Goal: Transaction & Acquisition: Purchase product/service

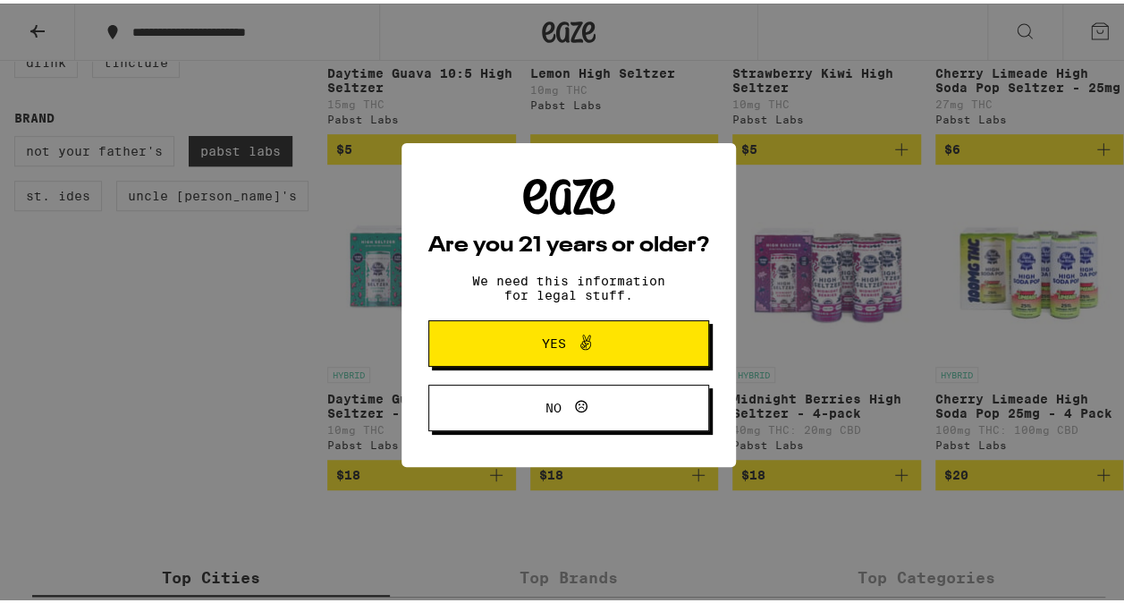
click at [597, 351] on span "Yes" at bounding box center [569, 339] width 136 height 23
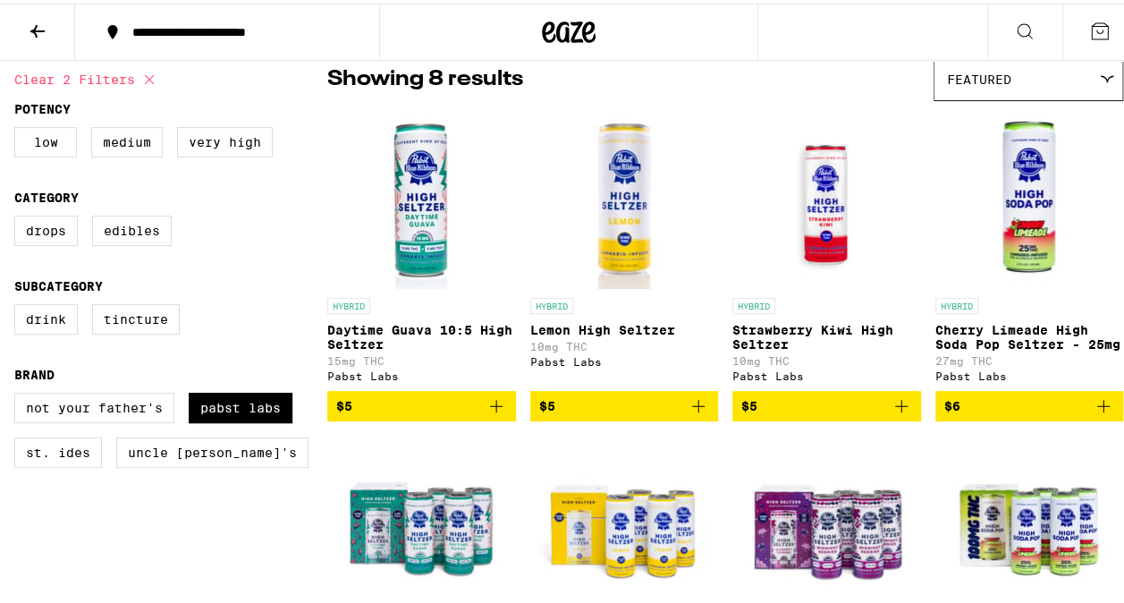
scroll to position [151, 0]
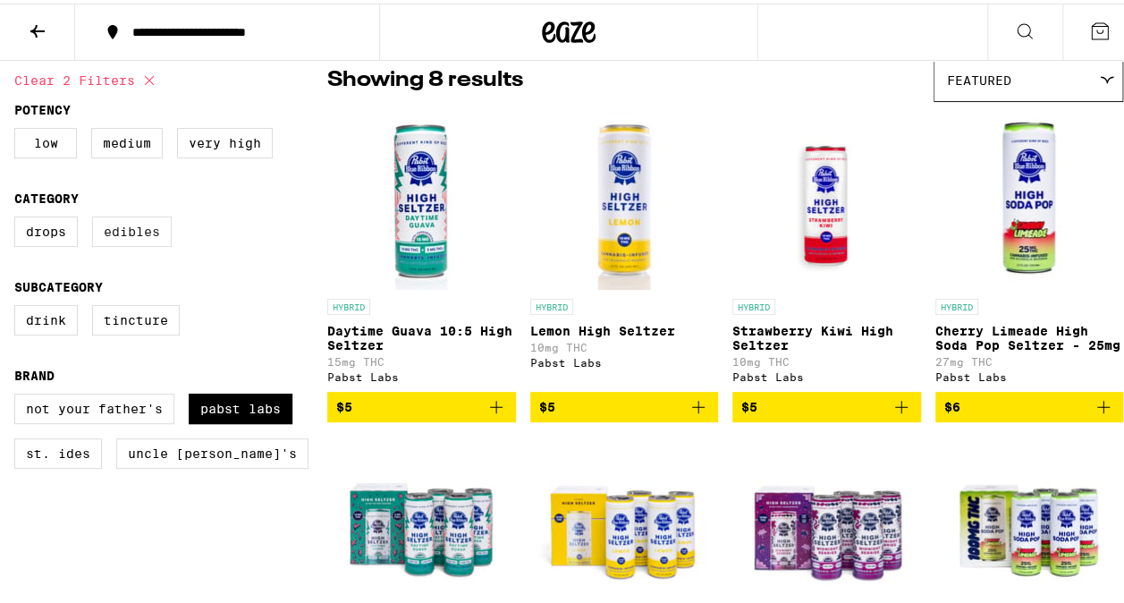
click at [109, 230] on label "Edibles" at bounding box center [132, 228] width 80 height 30
click at [19, 216] on input "Edibles" at bounding box center [18, 215] width 1 height 1
click at [109, 230] on label "Edibles" at bounding box center [132, 228] width 80 height 30
click at [19, 216] on input "Edibles" at bounding box center [18, 215] width 1 height 1
click at [118, 239] on label "Edibles" at bounding box center [132, 228] width 80 height 30
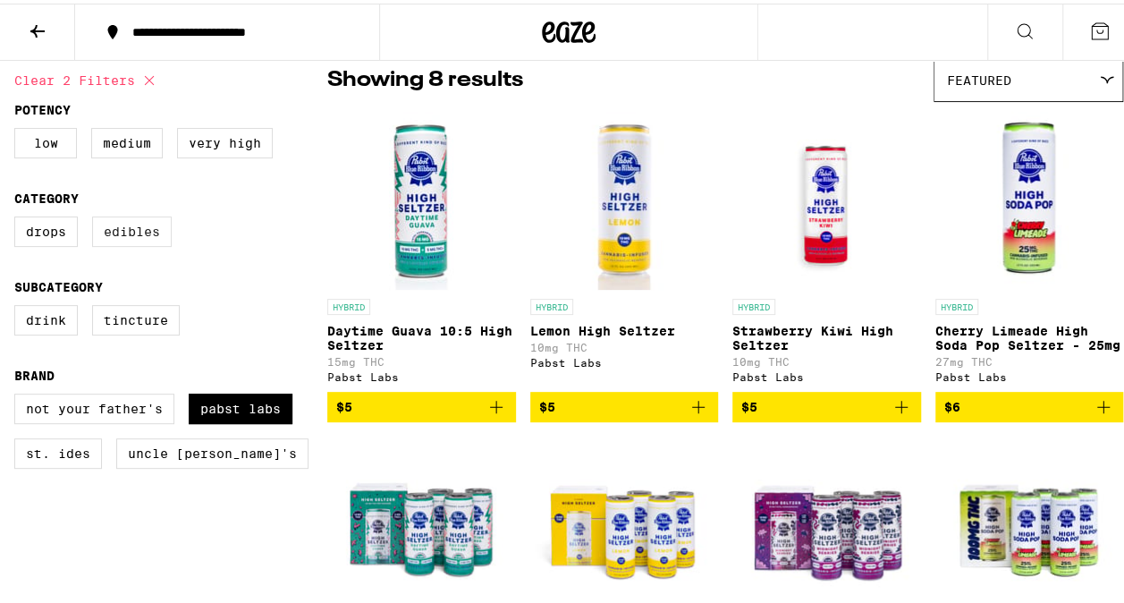
click at [19, 216] on input "Edibles" at bounding box center [18, 215] width 1 height 1
checkbox input "true"
click at [146, 332] on label "Tincture" at bounding box center [136, 316] width 88 height 30
click at [19, 305] on input "Tincture" at bounding box center [18, 304] width 1 height 1
checkbox input "true"
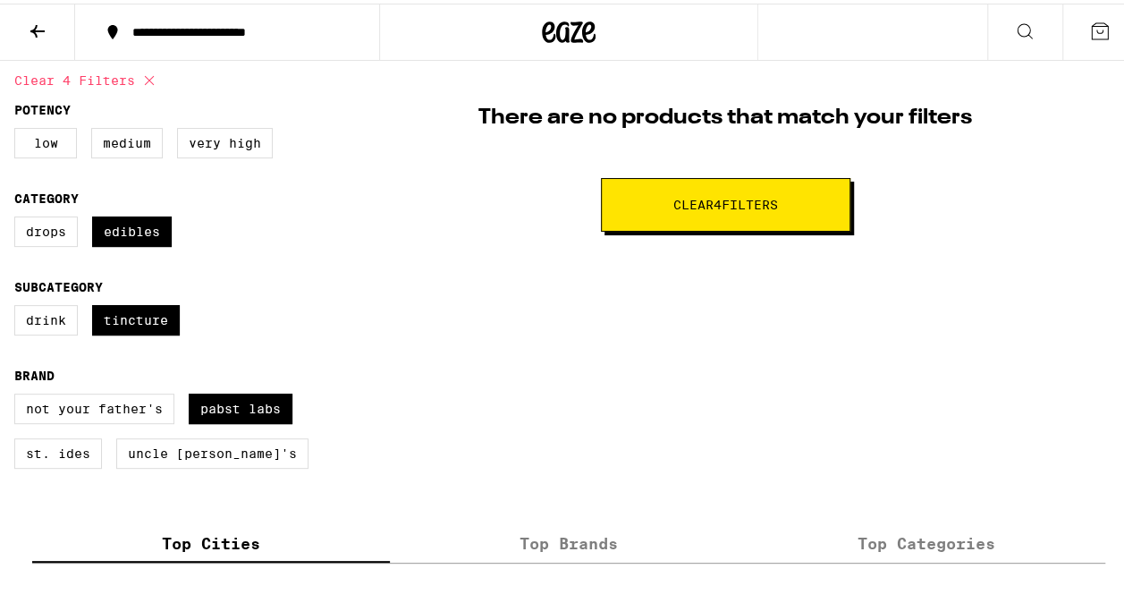
click at [638, 206] on button "Clear 4 filter s" at bounding box center [725, 201] width 249 height 54
checkbox input "false"
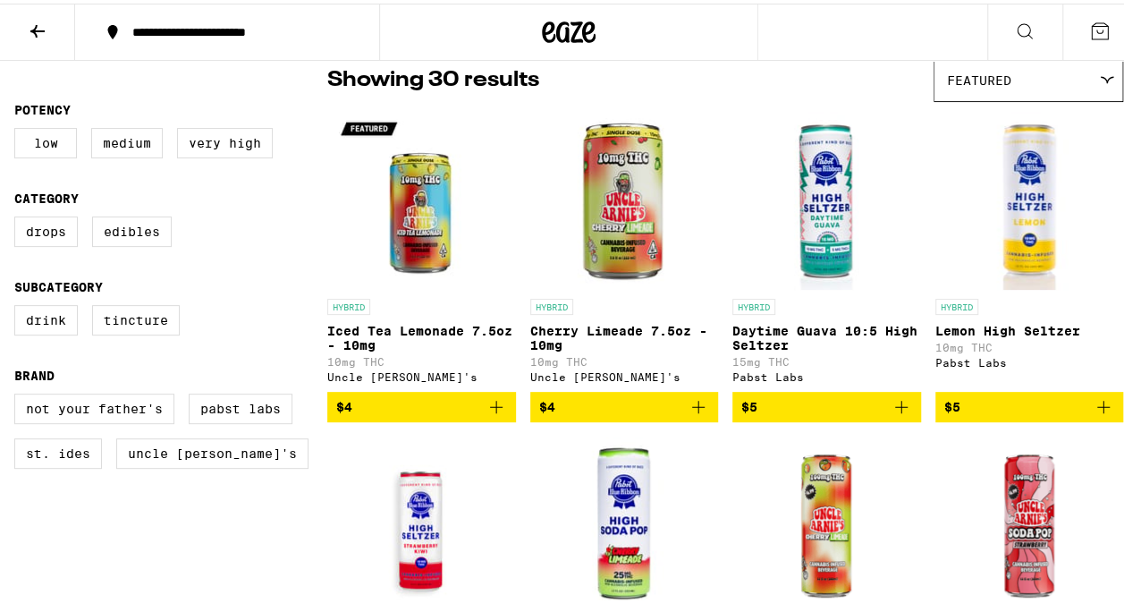
scroll to position [122, 0]
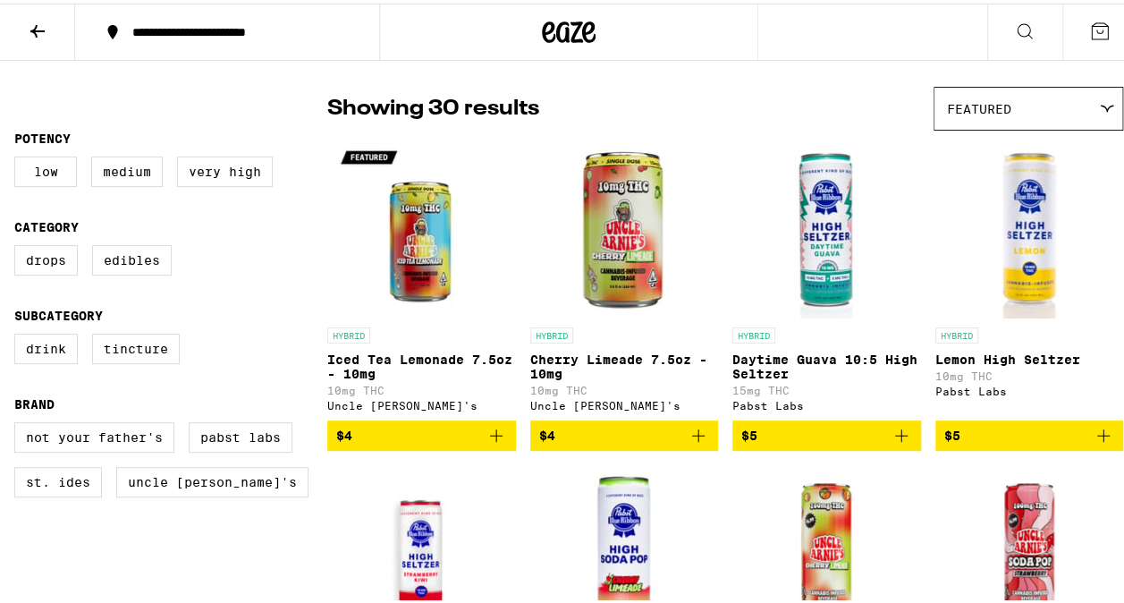
click at [48, 48] on button at bounding box center [37, 29] width 75 height 56
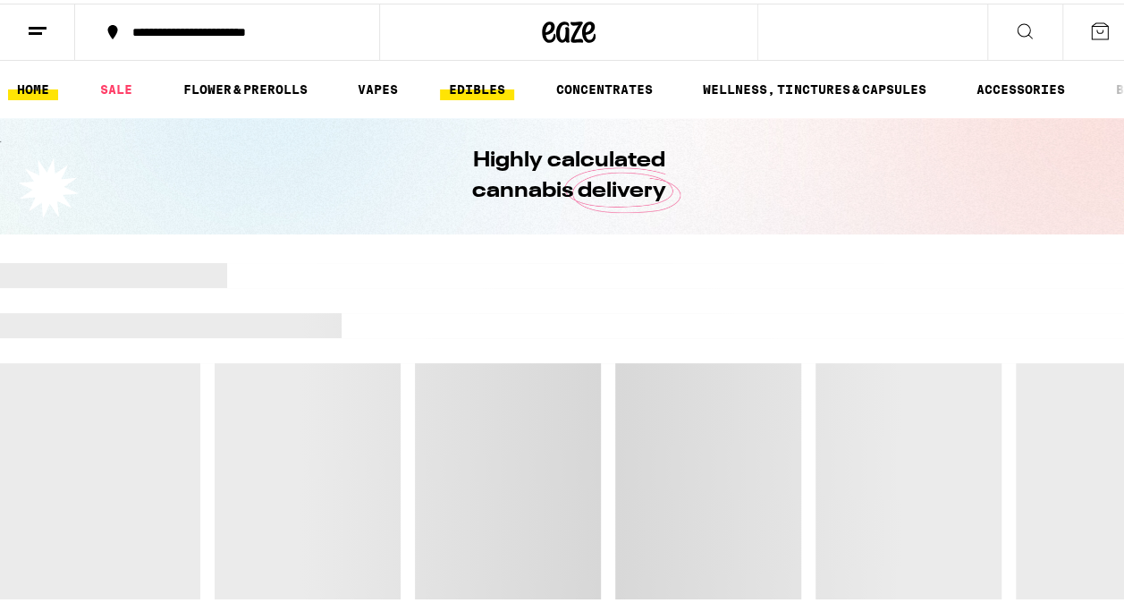
click at [499, 97] on link "EDIBLES" at bounding box center [477, 85] width 74 height 21
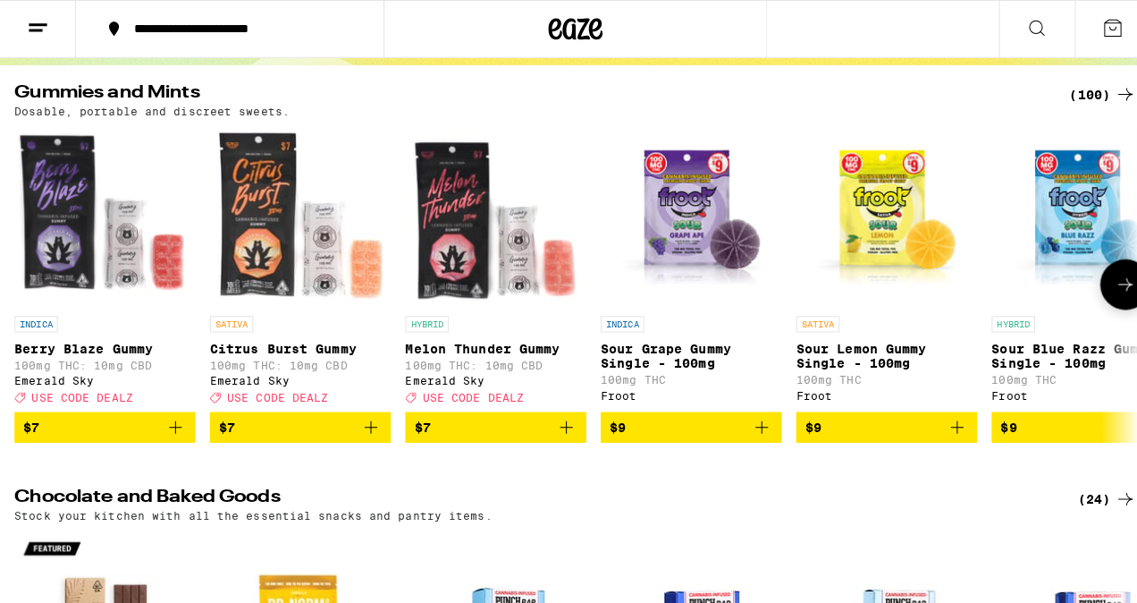
scroll to position [165, 0]
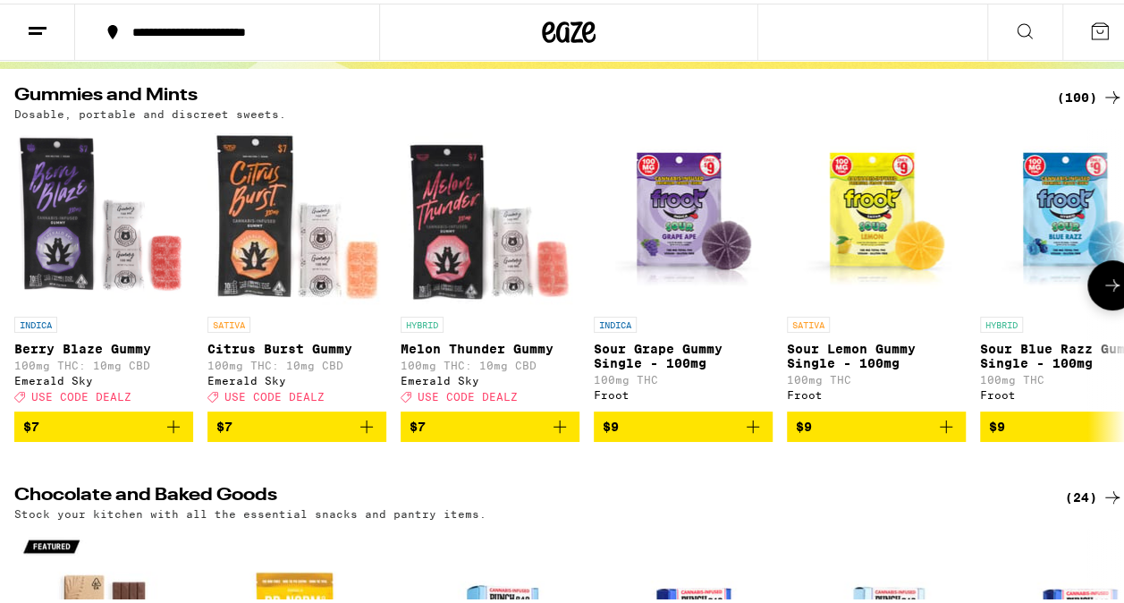
click at [105, 266] on img "Open page for Berry Blaze Gummy from Emerald Sky" at bounding box center [103, 214] width 179 height 179
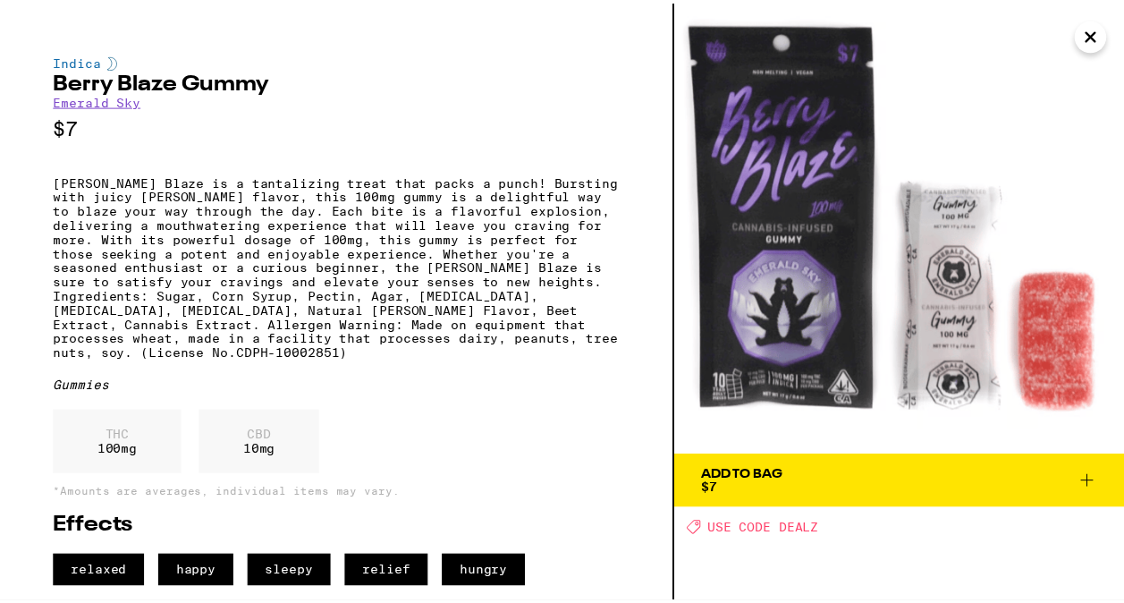
scroll to position [37, 0]
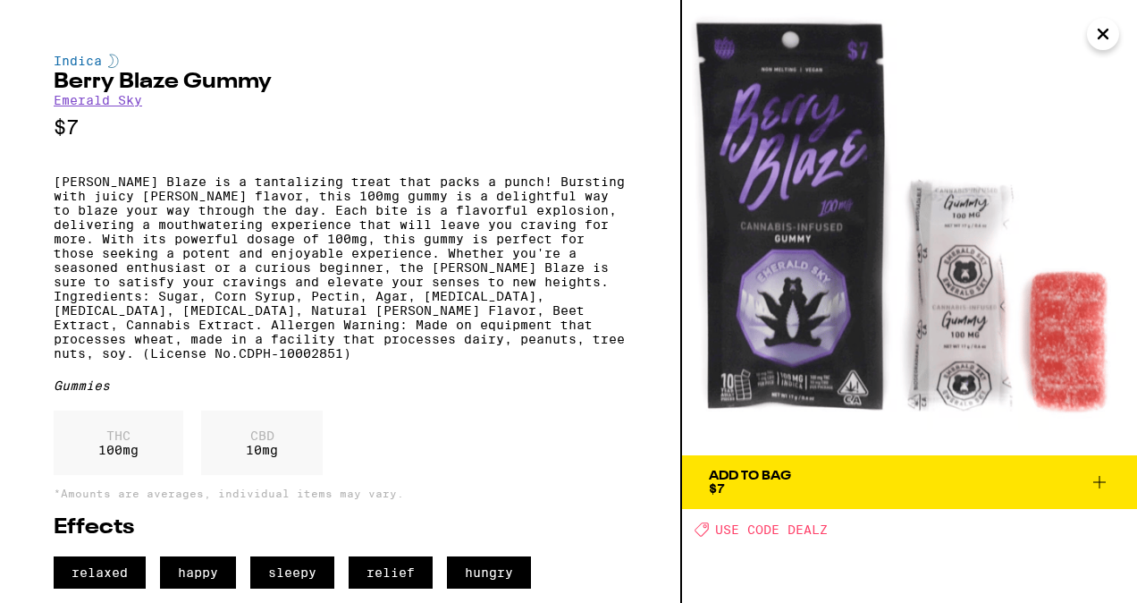
click at [209, 587] on span "happy" at bounding box center [198, 572] width 76 height 32
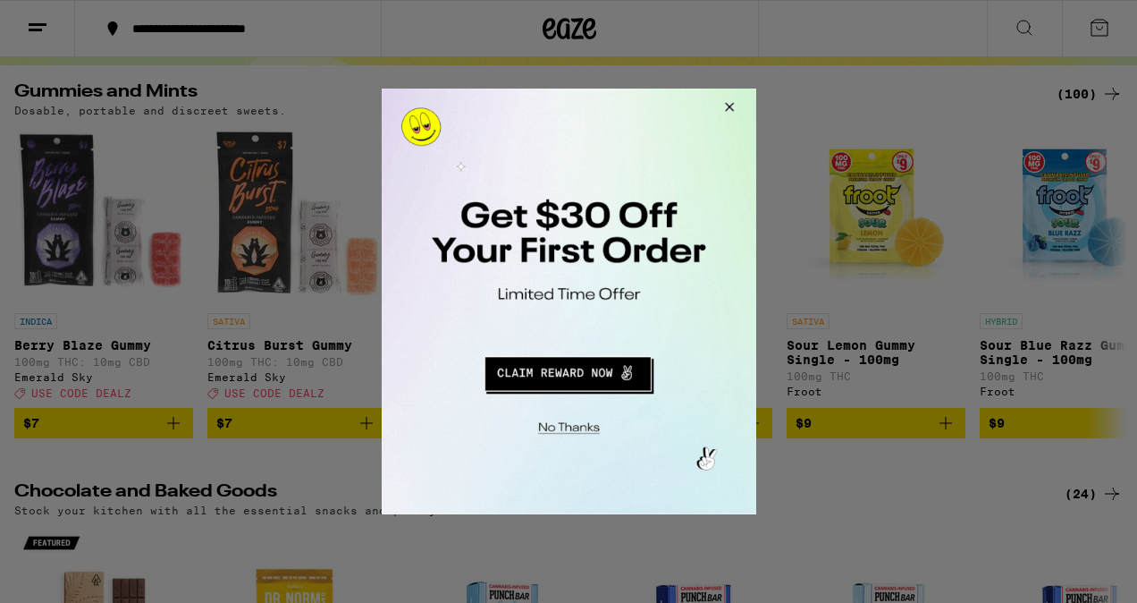
click at [565, 431] on button "Close Modal" at bounding box center [566, 425] width 364 height 28
